Goal: Find specific page/section: Find specific page/section

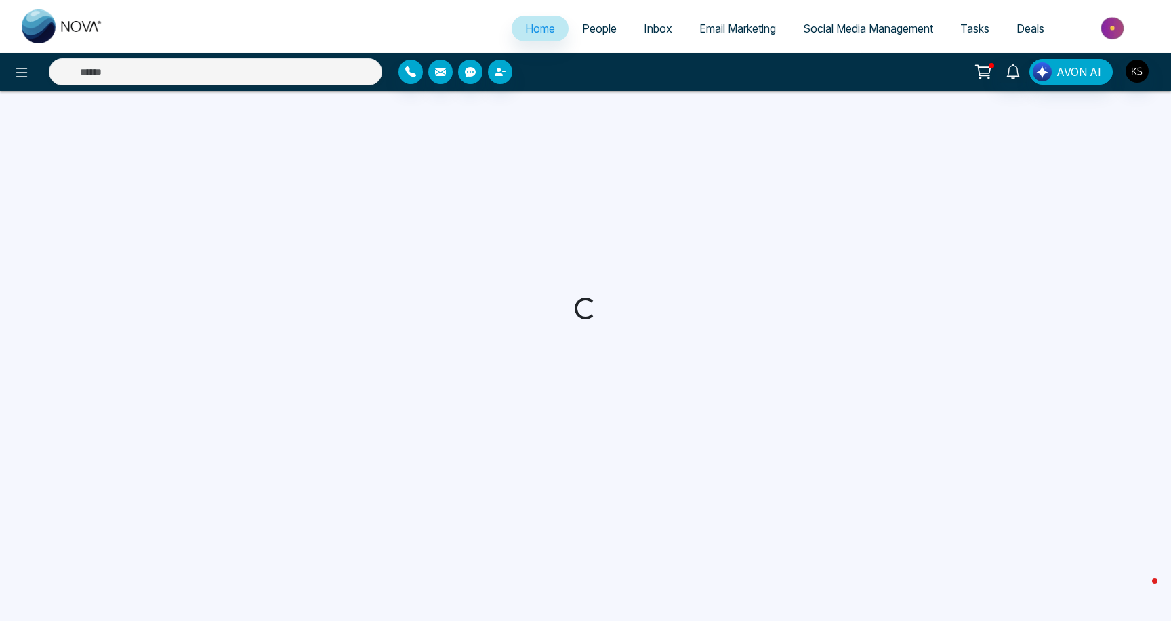
select select "*"
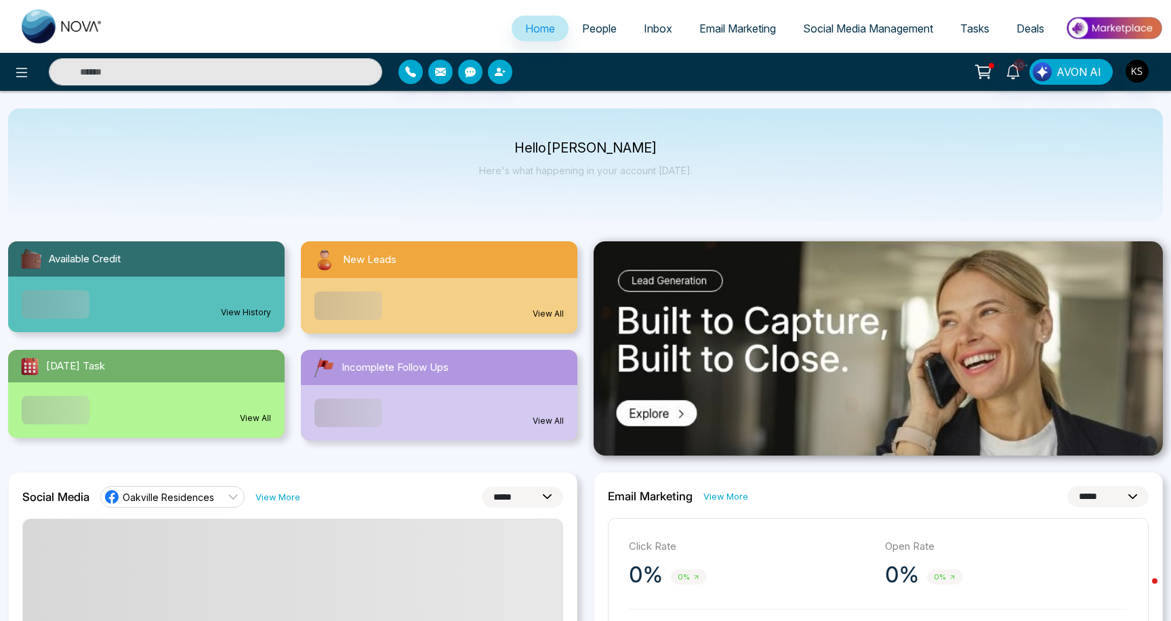
click at [588, 39] on link "People" at bounding box center [600, 29] width 62 height 26
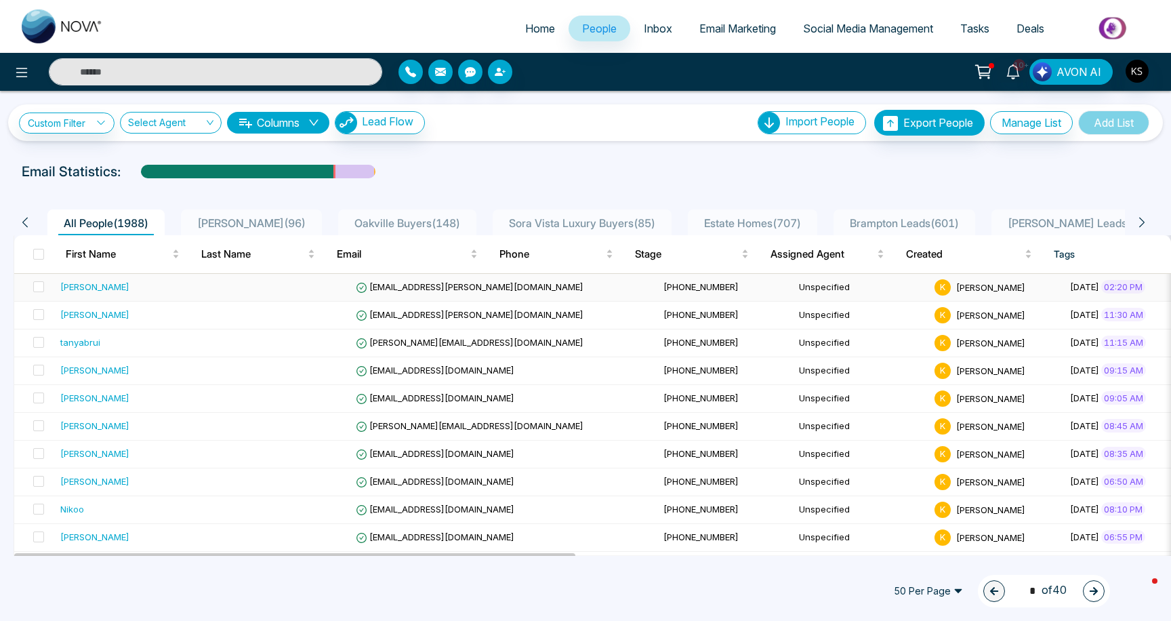
click at [137, 295] on td "[PERSON_NAME]" at bounding box center [135, 288] width 160 height 28
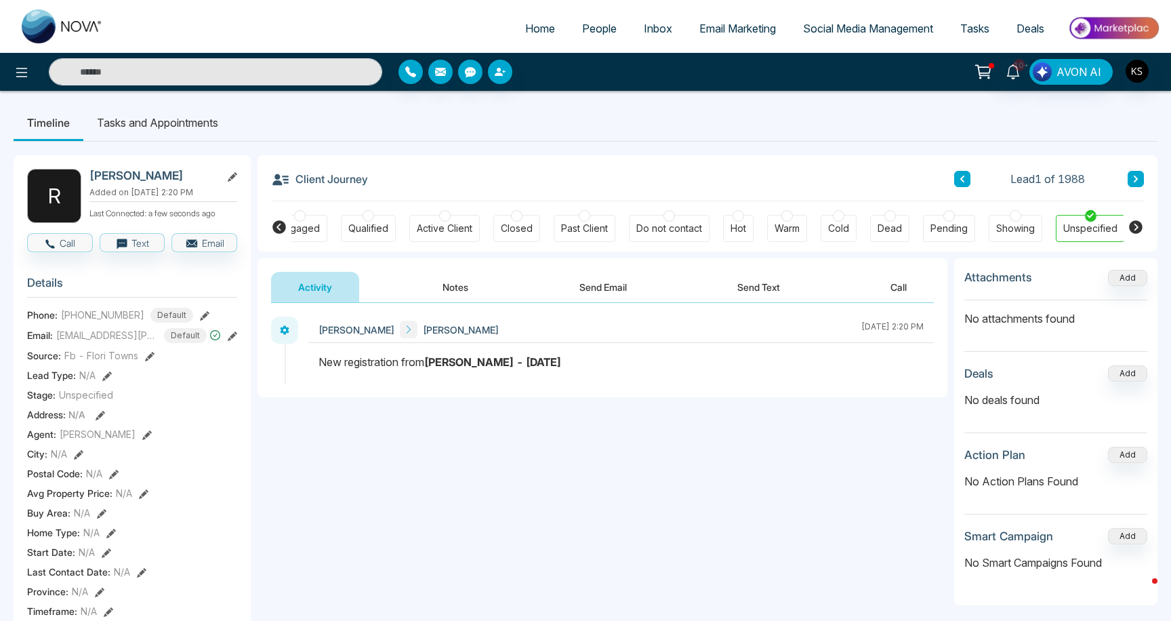
click at [410, 363] on div "New registration from [PERSON_NAME] - [DATE]" at bounding box center [620, 362] width 605 height 16
click at [551, 27] on link "Home" at bounding box center [540, 29] width 57 height 26
select select "*"
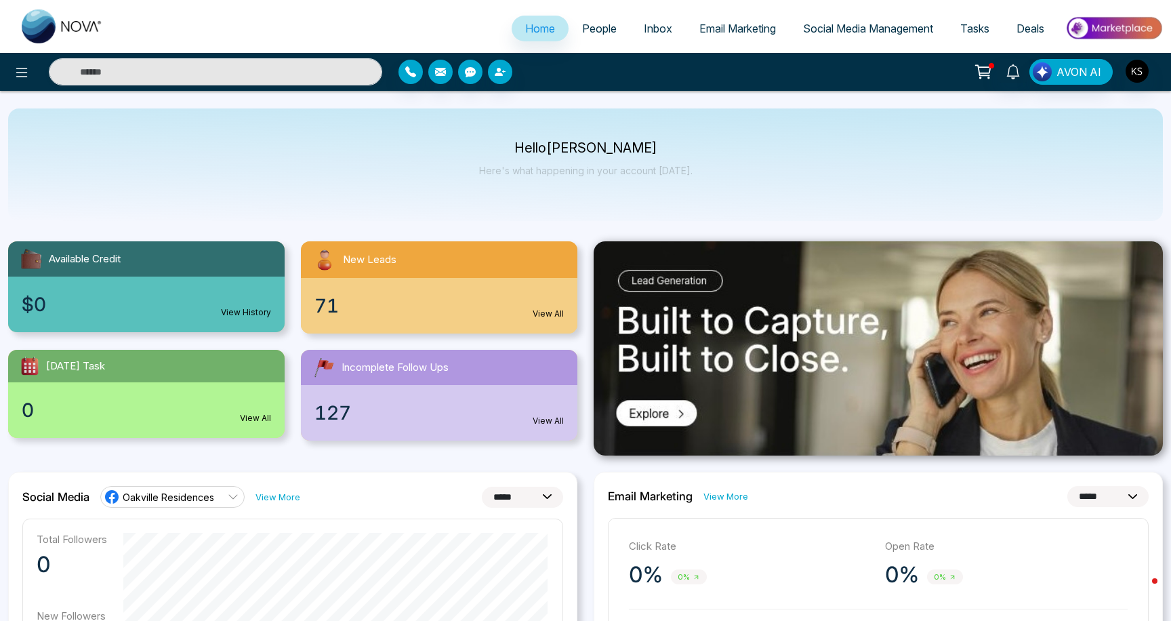
click at [597, 29] on span "People" at bounding box center [599, 29] width 35 height 14
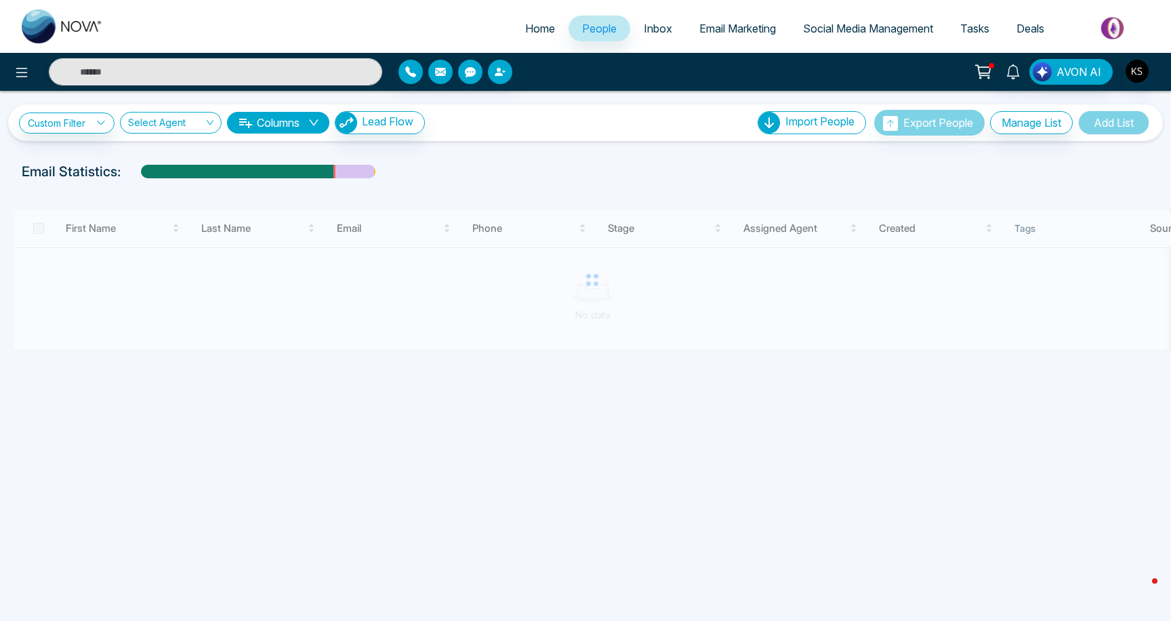
click at [525, 23] on span "Home" at bounding box center [540, 29] width 30 height 14
select select "*"
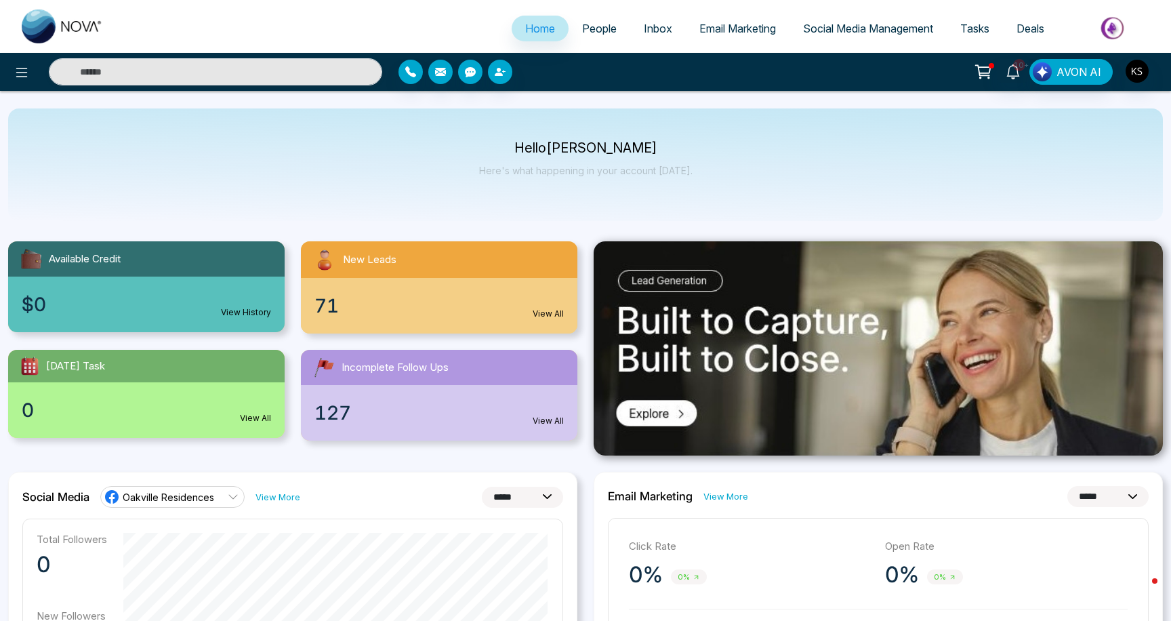
click at [592, 35] on link "People" at bounding box center [600, 29] width 62 height 26
